Goal: Task Accomplishment & Management: Check status

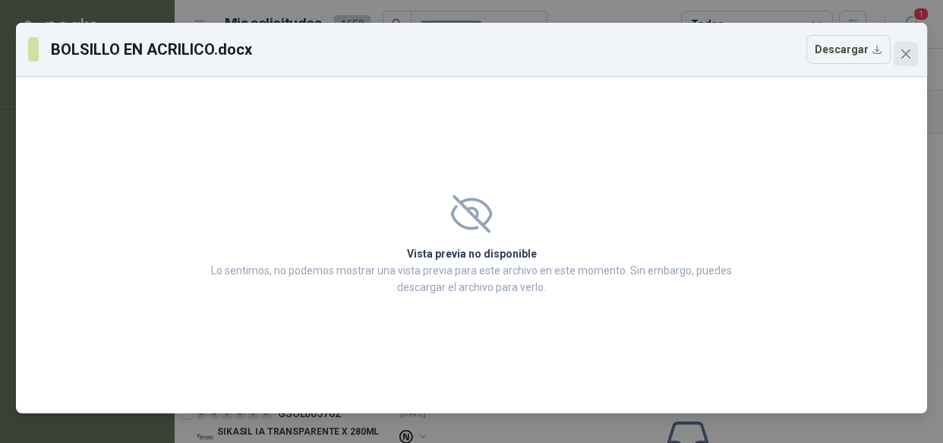
click at [909, 53] on icon "close" at bounding box center [906, 54] width 12 height 12
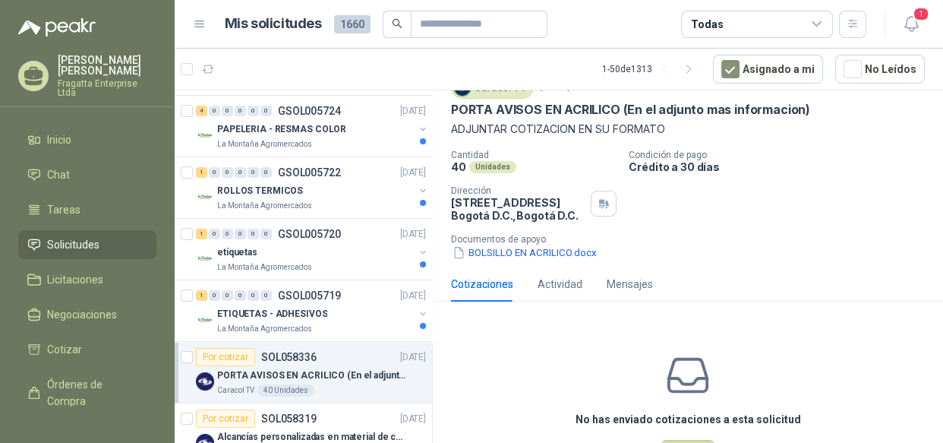
scroll to position [216, 0]
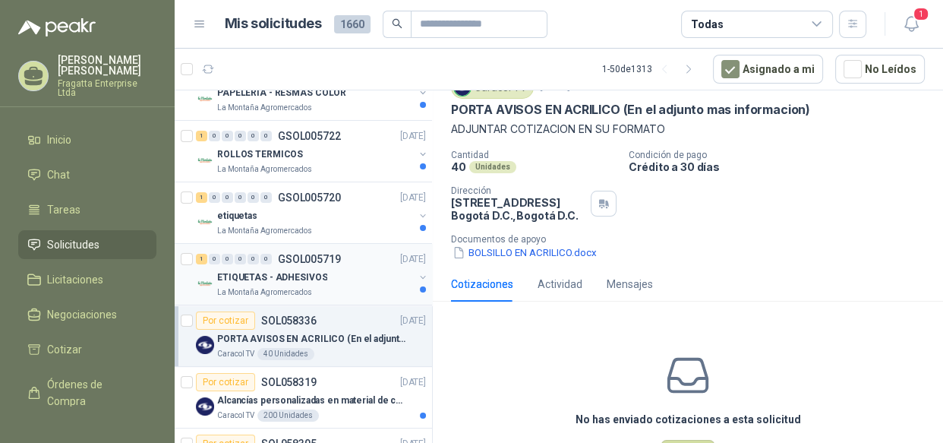
click at [344, 286] on div "La Montaña Agromercados" at bounding box center [315, 292] width 197 height 12
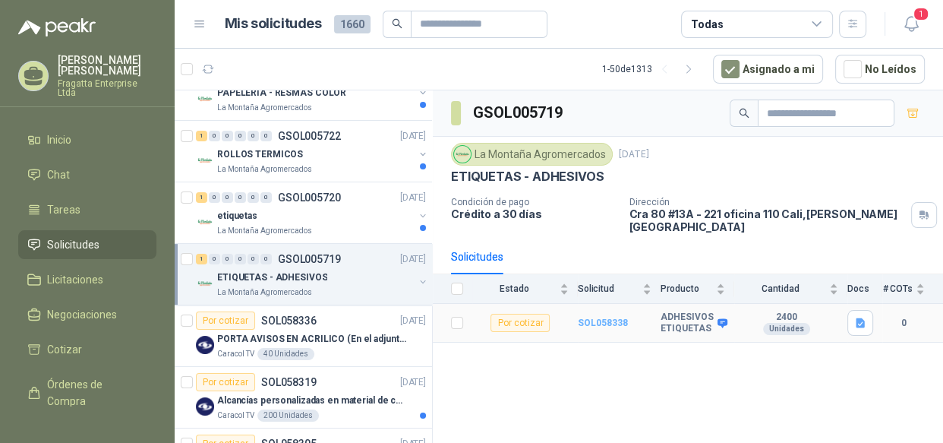
click at [601, 317] on b "SOL058338" at bounding box center [603, 322] width 50 height 11
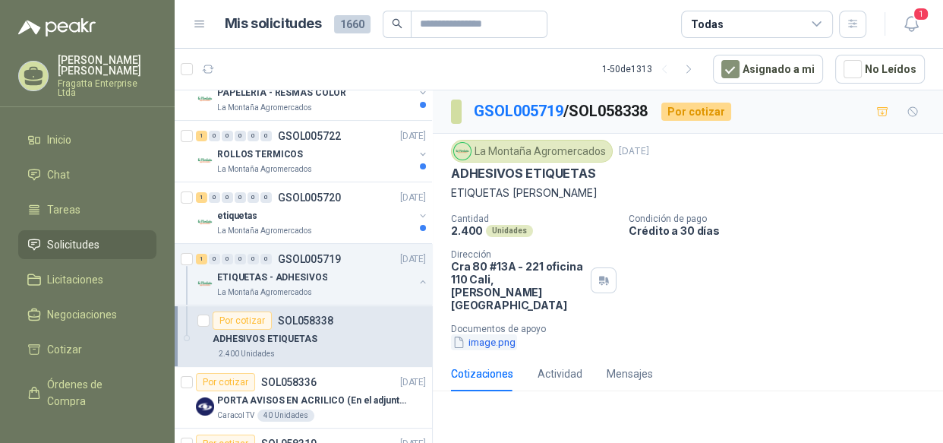
click at [494, 334] on button "image.png" at bounding box center [484, 342] width 66 height 16
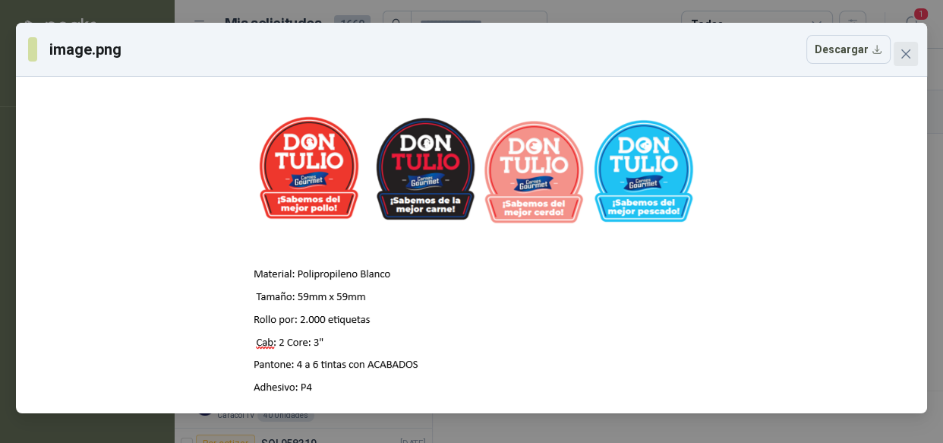
click at [905, 53] on icon "close" at bounding box center [905, 53] width 9 height 9
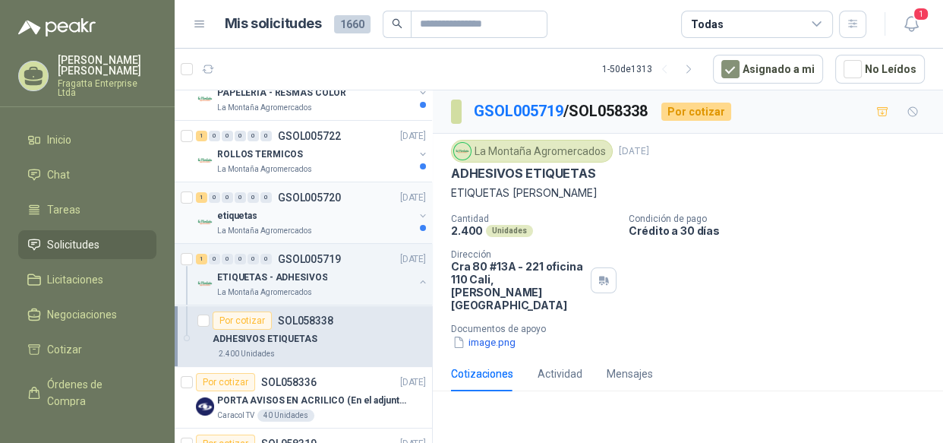
click at [351, 214] on div "etiquetas" at bounding box center [315, 215] width 197 height 18
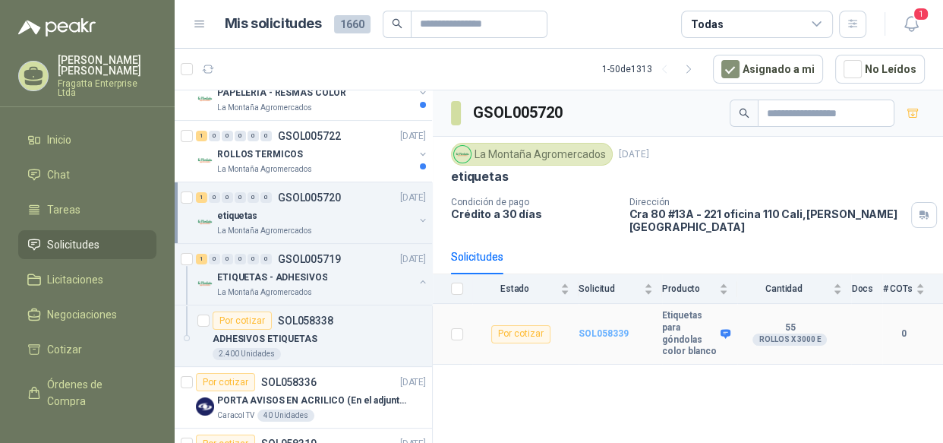
click at [601, 328] on b "SOL058339" at bounding box center [603, 333] width 50 height 11
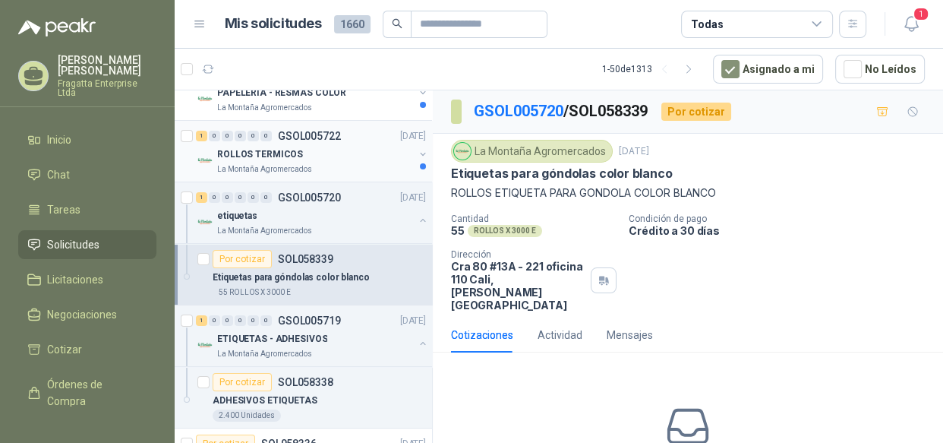
click at [367, 163] on div "La Montaña Agromercados" at bounding box center [315, 169] width 197 height 12
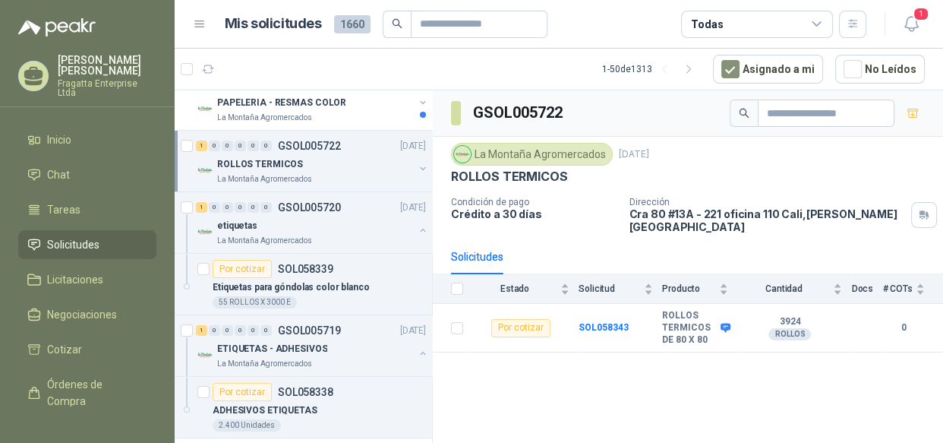
scroll to position [179, 0]
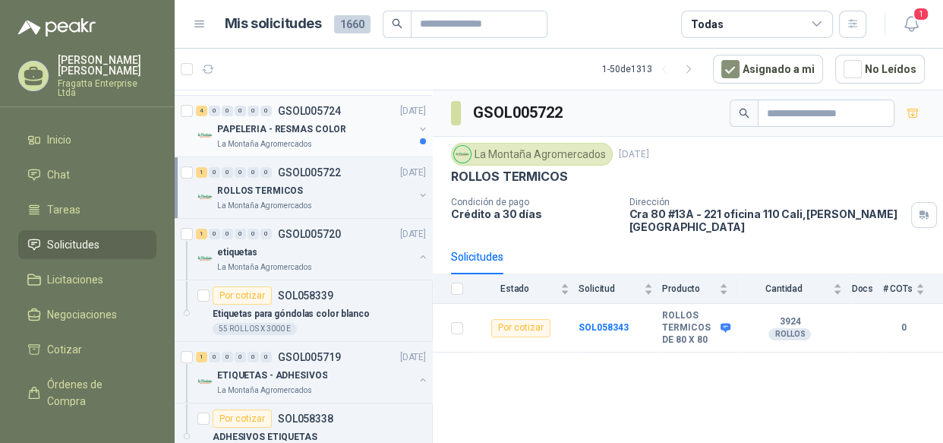
click at [372, 143] on div "La Montaña Agromercados" at bounding box center [315, 144] width 197 height 12
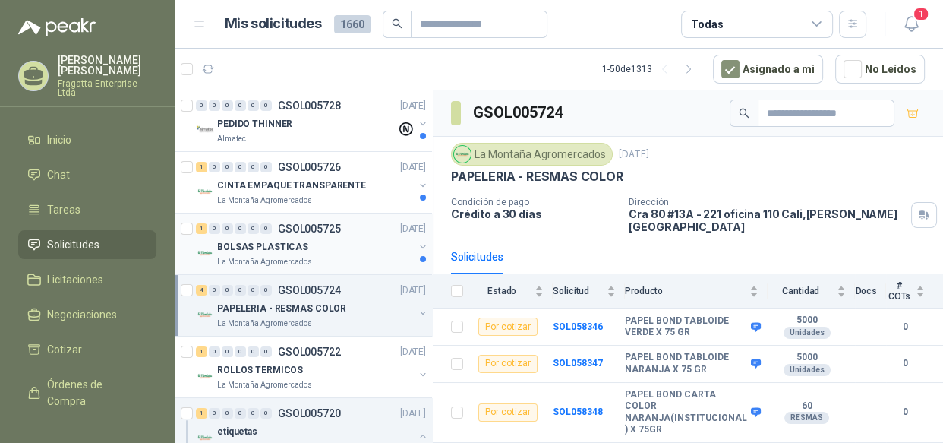
click at [364, 240] on div "BOLSAS PLASTICAS" at bounding box center [315, 247] width 197 height 18
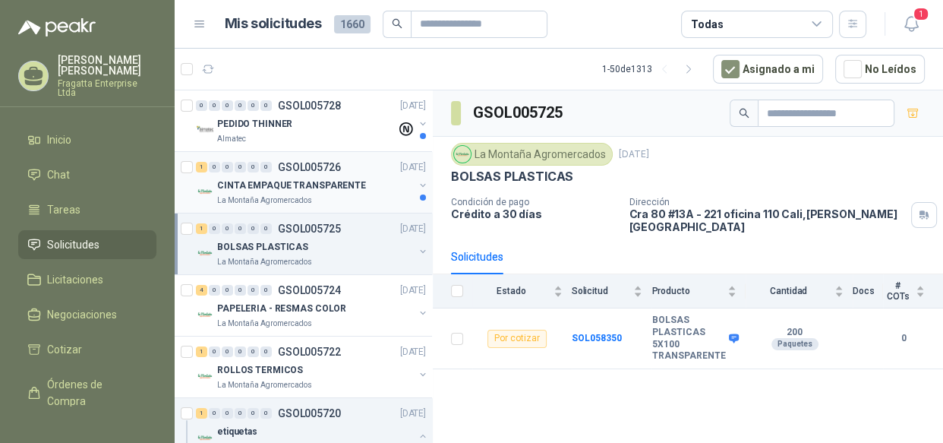
click at [353, 185] on p "CINTA EMPAQUE TRANSPARENTE" at bounding box center [291, 185] width 149 height 14
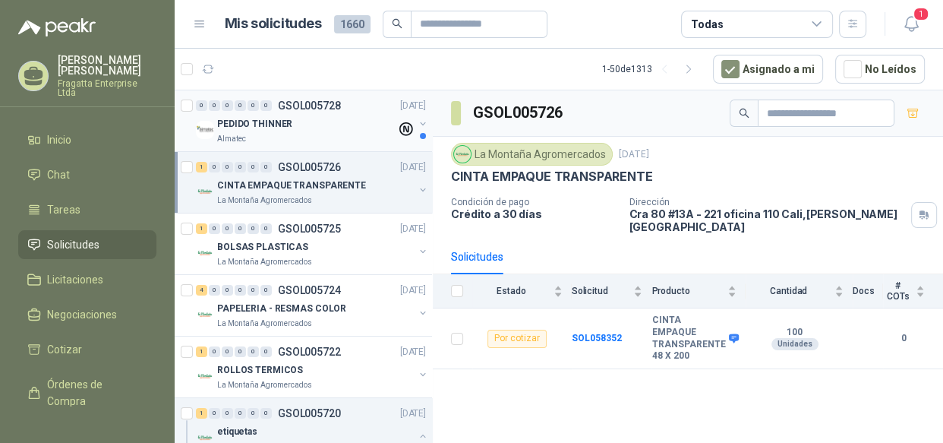
click at [352, 125] on div "PEDIDO THINNER" at bounding box center [306, 124] width 179 height 18
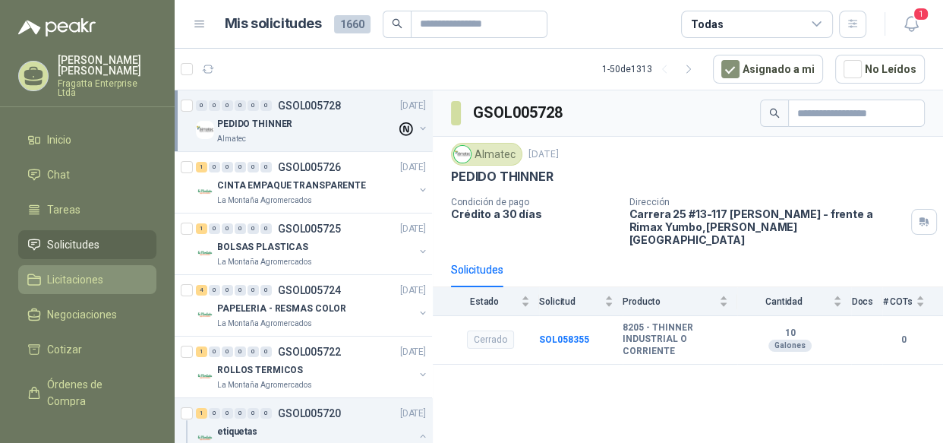
click at [64, 271] on span "Licitaciones" at bounding box center [75, 279] width 56 height 17
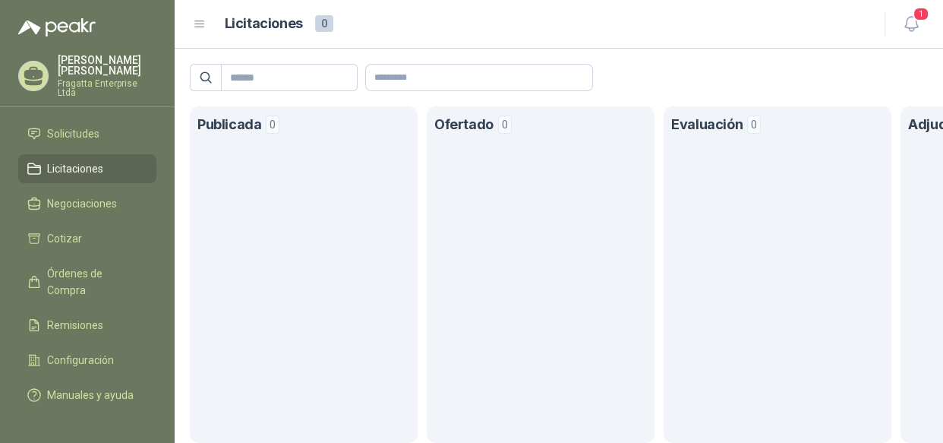
scroll to position [124, 0]
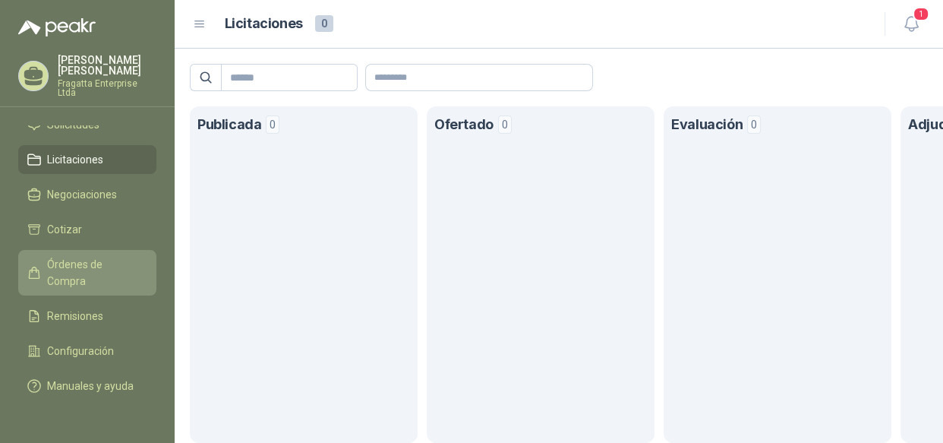
click at [70, 256] on span "Órdenes de Compra" at bounding box center [94, 272] width 95 height 33
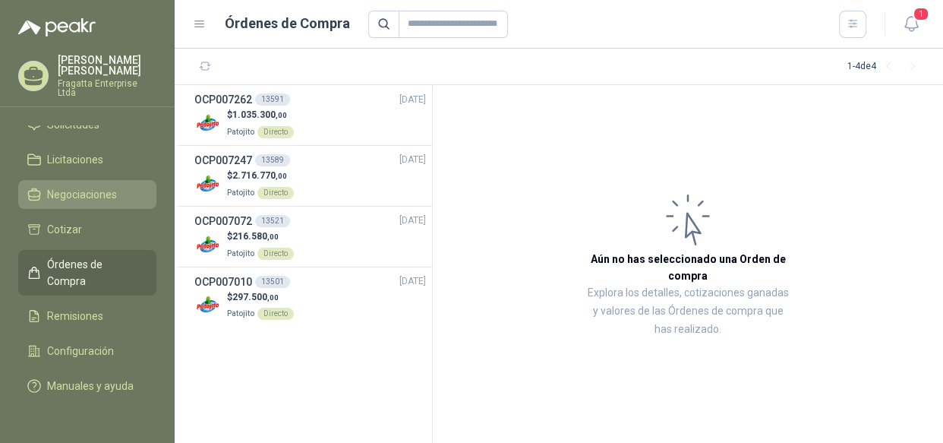
click at [84, 186] on span "Negociaciones" at bounding box center [82, 194] width 70 height 17
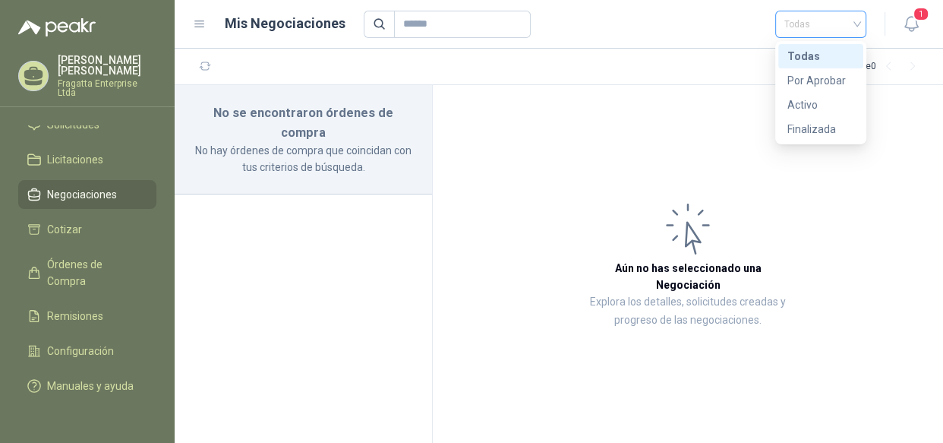
click at [849, 26] on span "Todas" at bounding box center [820, 24] width 73 height 23
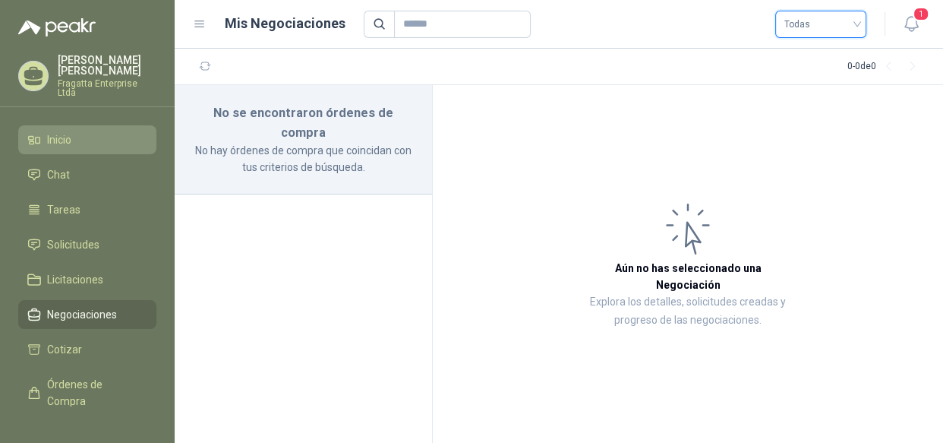
click at [90, 131] on li "Inicio" at bounding box center [87, 139] width 120 height 17
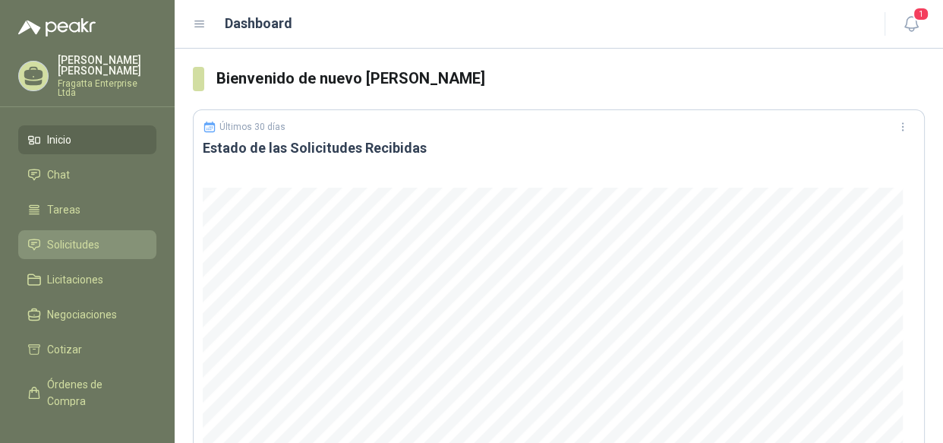
click at [94, 236] on span "Solicitudes" at bounding box center [73, 244] width 52 height 17
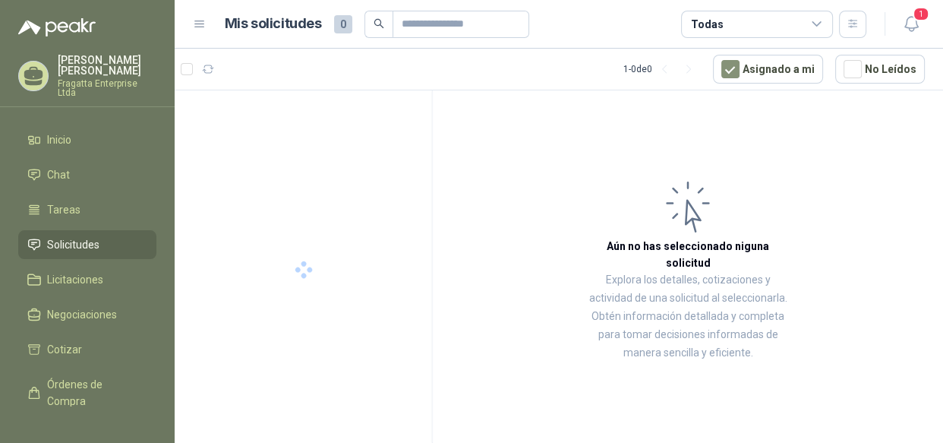
click at [821, 20] on icon at bounding box center [817, 24] width 14 height 14
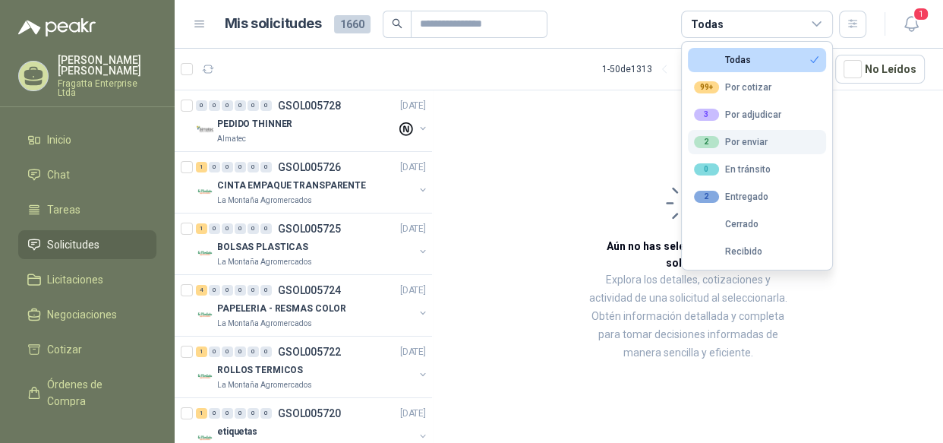
click at [742, 140] on div "2 Por enviar" at bounding box center [731, 142] width 74 height 12
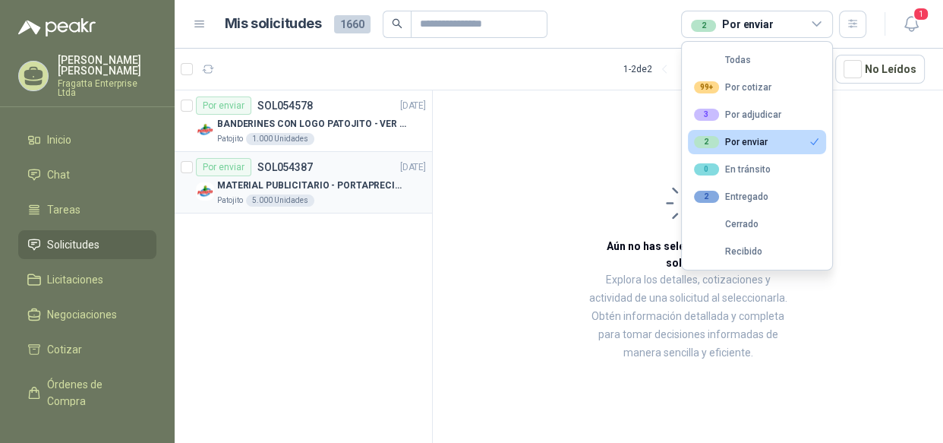
click at [336, 192] on div "MATERIAL PUBLICITARIO - PORTAPRECIOS VER ADJUNTO" at bounding box center [321, 185] width 209 height 18
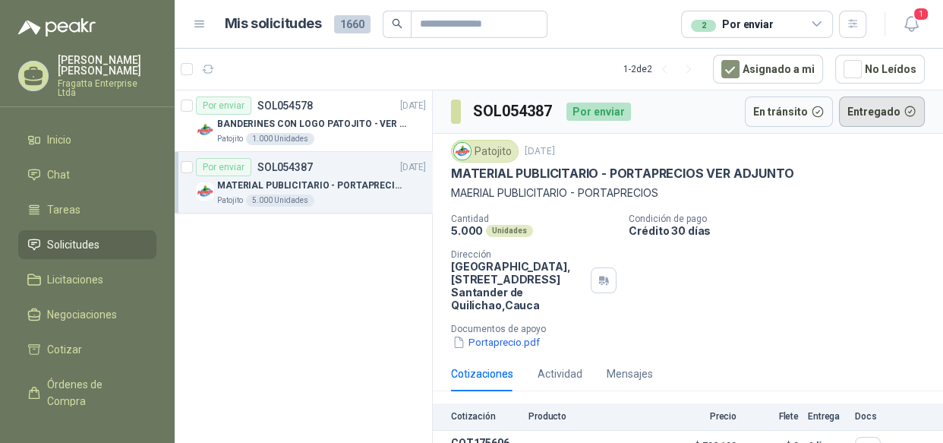
click at [869, 112] on button "Entregado" at bounding box center [882, 111] width 87 height 30
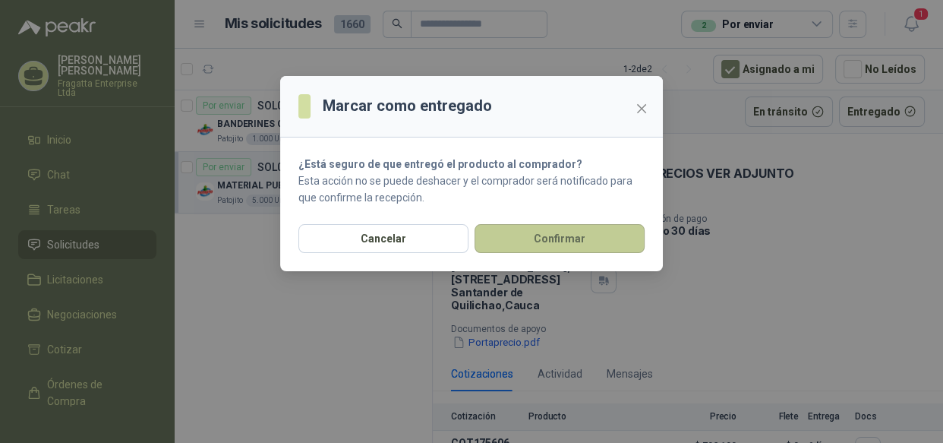
click at [562, 228] on button "Confirmar" at bounding box center [559, 238] width 170 height 29
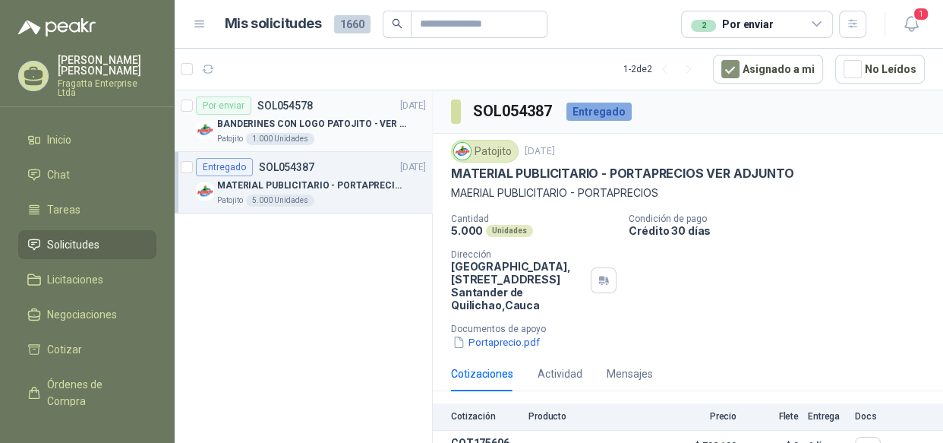
click at [372, 139] on div "Patojito 1.000 Unidades" at bounding box center [321, 139] width 209 height 12
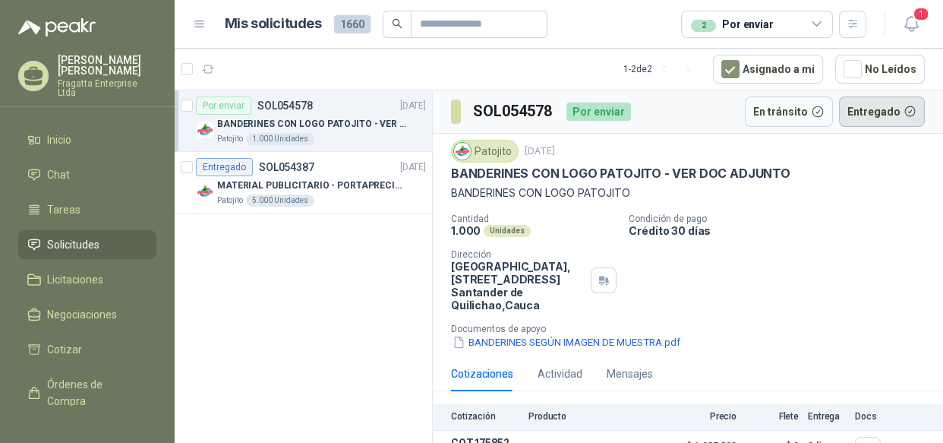
click at [874, 104] on button "Entregado" at bounding box center [882, 111] width 87 height 30
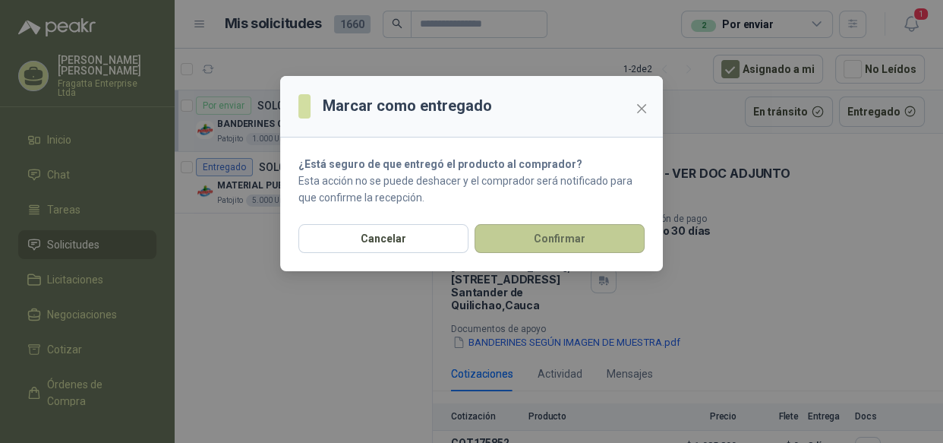
click at [565, 234] on button "Confirmar" at bounding box center [559, 238] width 170 height 29
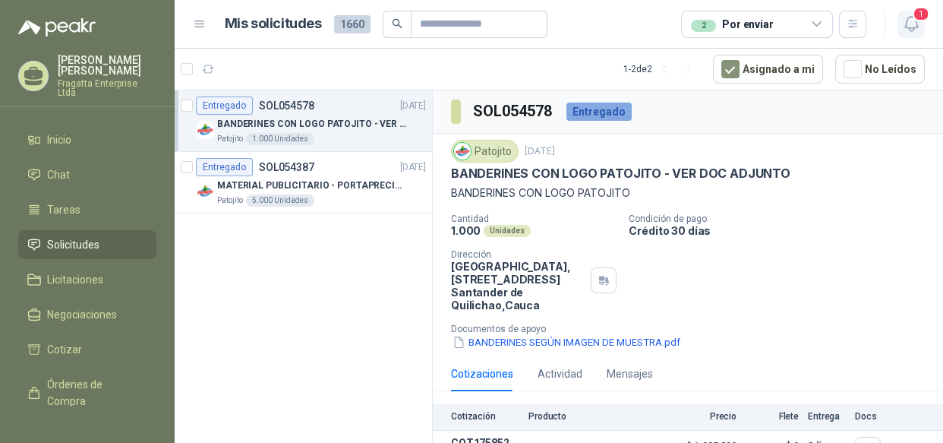
click at [911, 20] on icon "button" at bounding box center [911, 23] width 19 height 19
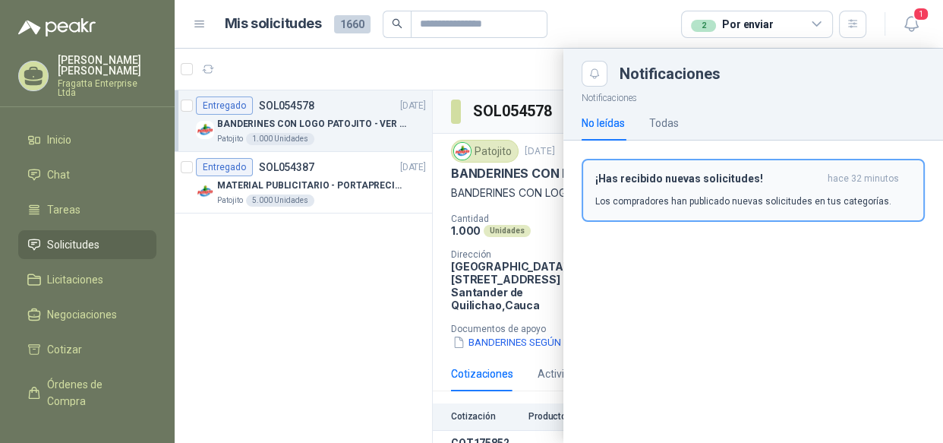
click at [704, 186] on div "¡Has recibido nuevas solicitudes! hace 32 minutos Los compradores han publicado…" at bounding box center [753, 190] width 316 height 36
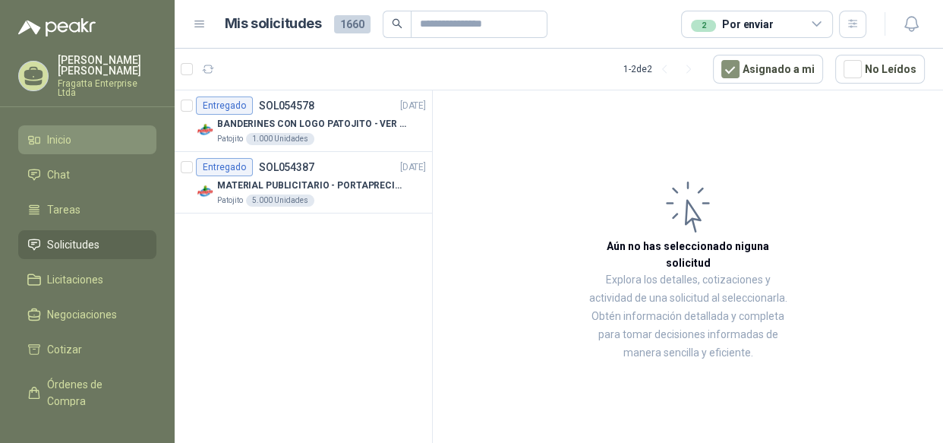
click at [67, 131] on span "Inicio" at bounding box center [59, 139] width 24 height 17
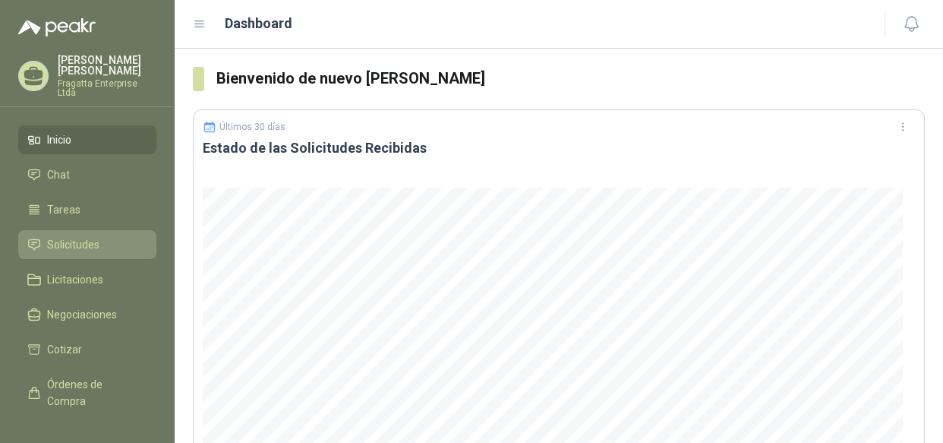
click at [57, 236] on span "Solicitudes" at bounding box center [73, 244] width 52 height 17
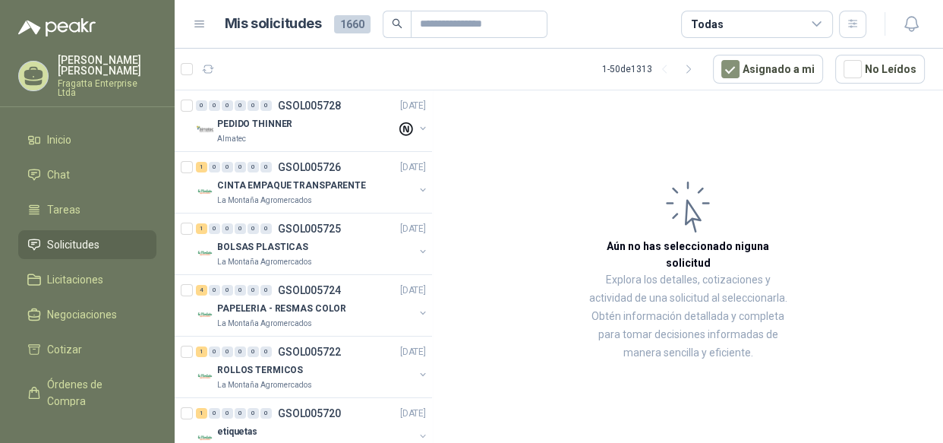
click at [790, 21] on div "Todas" at bounding box center [757, 24] width 152 height 27
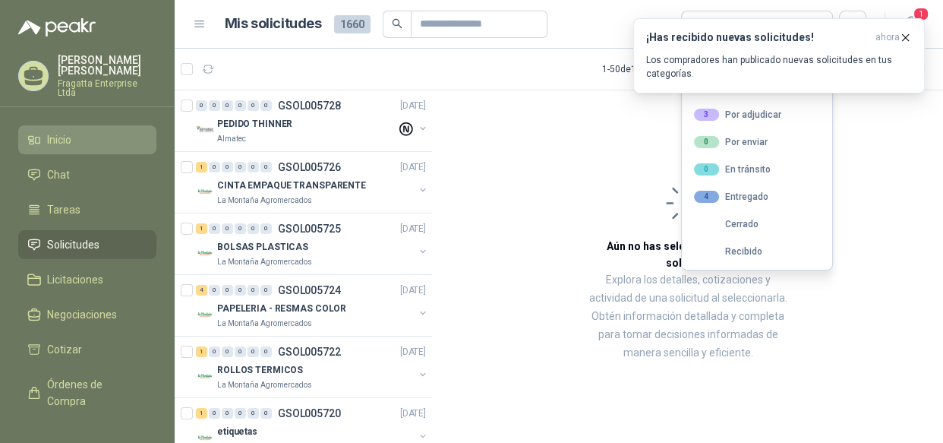
click at [98, 131] on li "Inicio" at bounding box center [87, 139] width 120 height 17
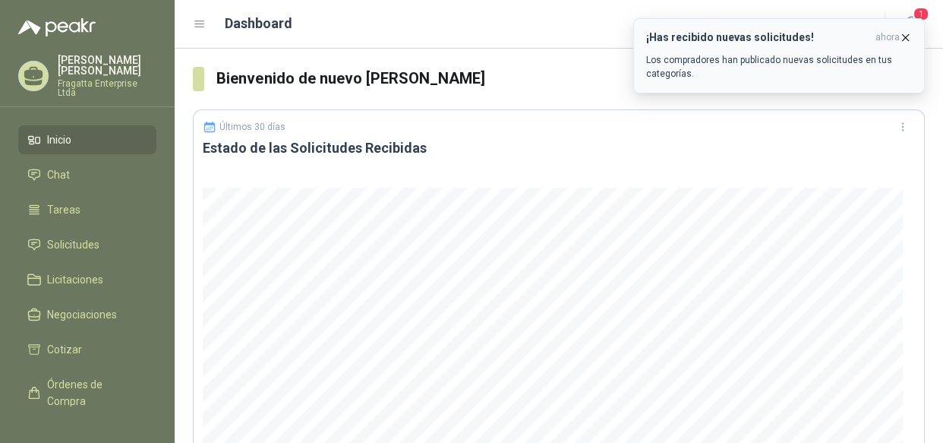
click at [790, 61] on p "Los compradores han publicado nuevas solicitudes en tus categorías." at bounding box center [779, 66] width 266 height 27
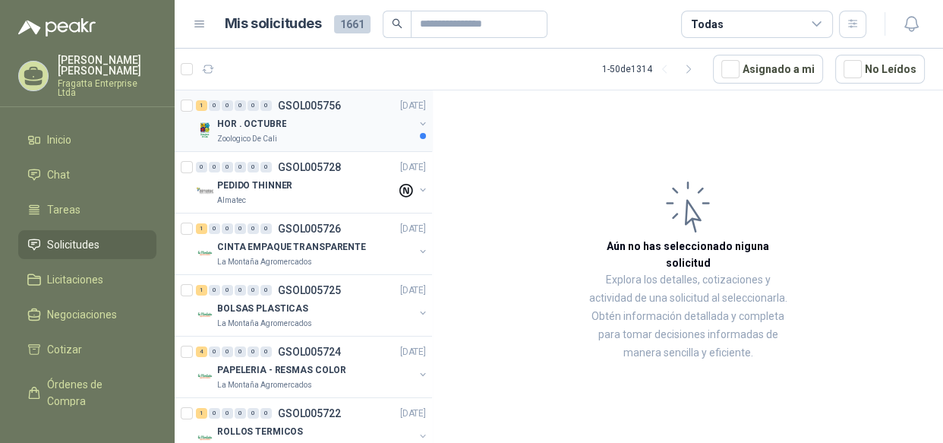
click at [343, 124] on div "HOR . OCTUBRE" at bounding box center [315, 124] width 197 height 18
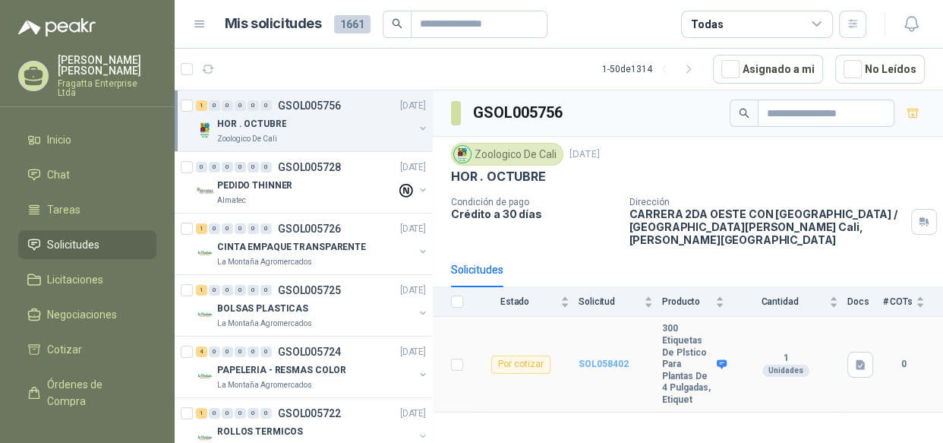
click at [597, 358] on b "SOL058402" at bounding box center [603, 363] width 50 height 11
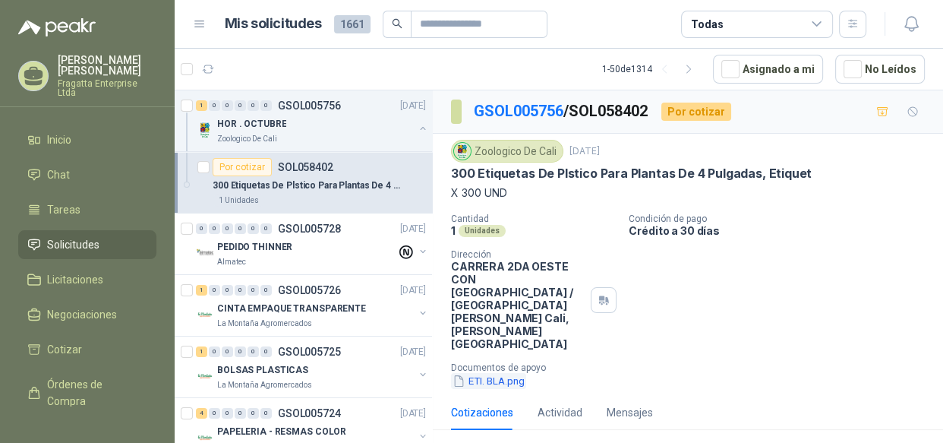
click at [494, 373] on button "ETI. BLA.png" at bounding box center [488, 381] width 75 height 16
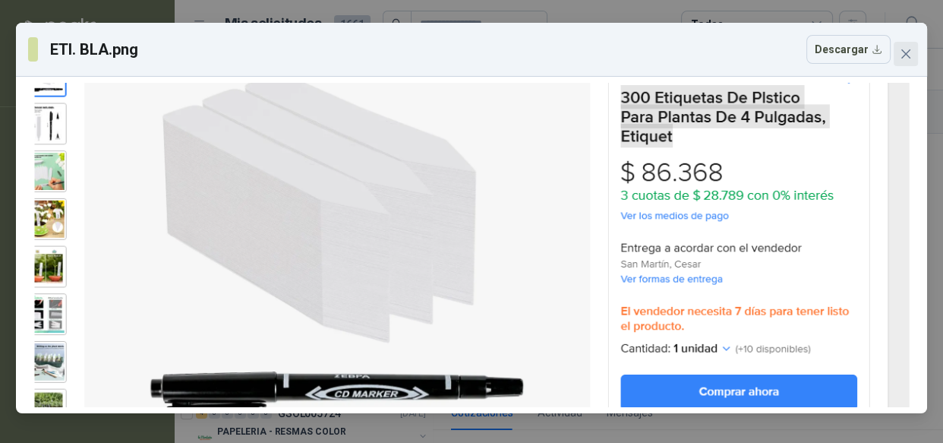
click at [903, 52] on icon "close" at bounding box center [905, 53] width 9 height 9
